Goal: Task Accomplishment & Management: Complete application form

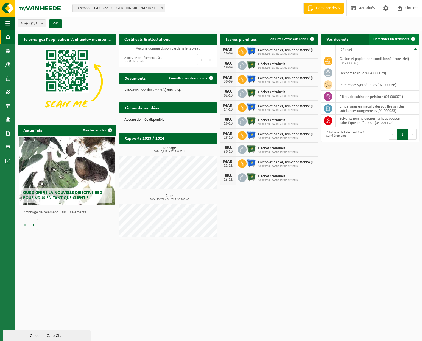
click at [396, 40] on span "Demander un transport" at bounding box center [392, 39] width 36 height 4
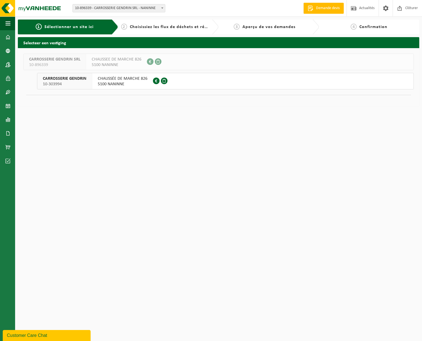
click at [139, 71] on li "CARROSSERIE GENDRIN SRL 10-896339 CHAUSSEE DE MARCHE 826 5100 NANINNE 0788.941.…" at bounding box center [218, 72] width 391 height 36
click at [125, 85] on span "5100 NANINNE" at bounding box center [123, 83] width 50 height 5
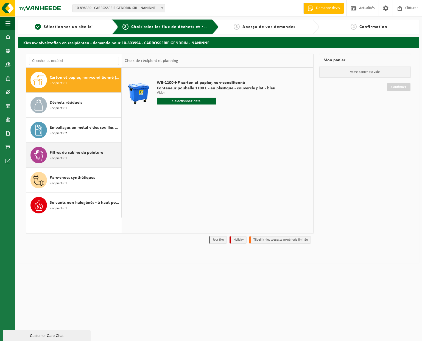
click at [96, 153] on span "Filtres de cabine de peinture" at bounding box center [77, 152] width 54 height 7
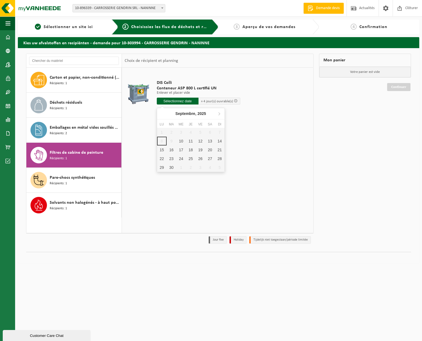
click at [179, 102] on input "text" at bounding box center [178, 101] width 42 height 7
click at [161, 142] on div "1 2 3 4 5 6 7 8 9 10 11 12 13 14 15 16 17 18 19 20 21 22 23 24 25 26 27 28 29 3…" at bounding box center [191, 150] width 68 height 44
click at [180, 140] on div "10" at bounding box center [181, 141] width 10 height 9
type input "à partir de 2025-09-10"
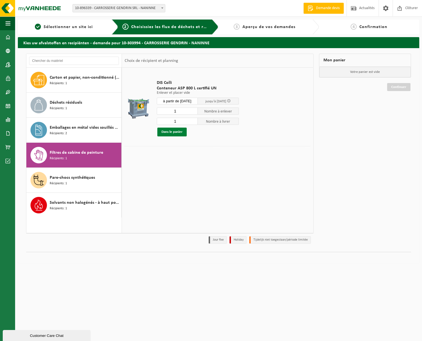
click at [175, 134] on button "Dans le panier" at bounding box center [171, 131] width 29 height 9
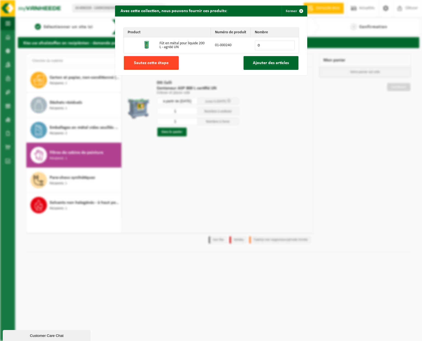
click at [157, 62] on span "Sautez cette étape" at bounding box center [151, 63] width 35 height 4
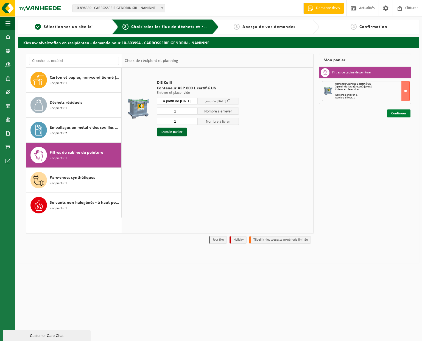
click at [401, 114] on link "Continuer" at bounding box center [398, 113] width 23 height 8
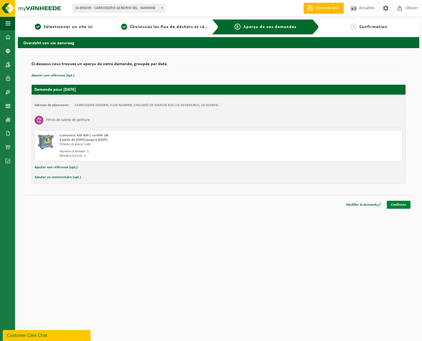
click at [404, 204] on link "Confirmer" at bounding box center [399, 205] width 24 height 8
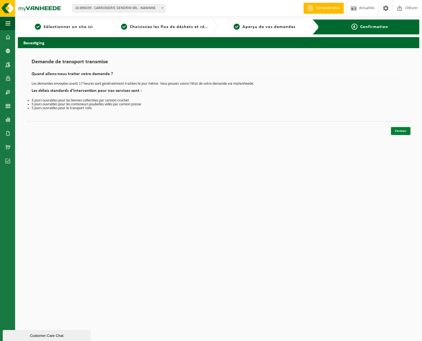
click at [405, 131] on link "Fermer" at bounding box center [401, 131] width 20 height 8
